Goal: Task Accomplishment & Management: Manage account settings

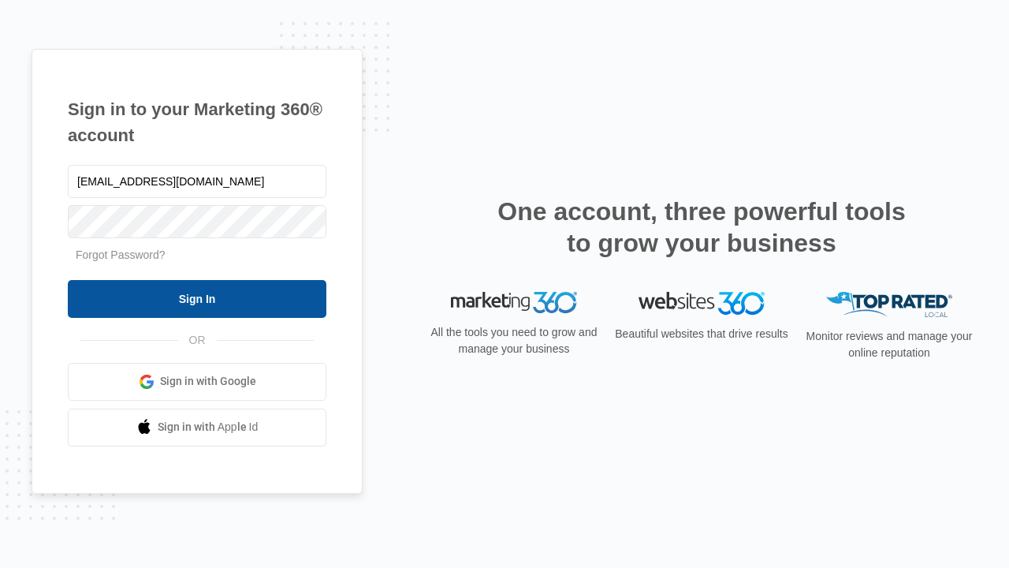
click at [197, 298] on input "Sign In" at bounding box center [197, 299] width 259 height 38
